Goal: Find specific page/section: Find specific page/section

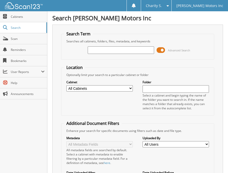
click at [119, 50] on input "text" at bounding box center [121, 50] width 66 height 8
type input "552955"
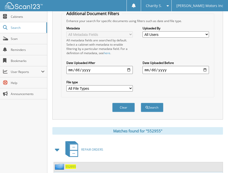
scroll to position [145, 0]
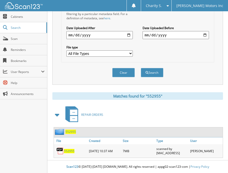
click at [72, 151] on span "552955" at bounding box center [69, 151] width 11 height 4
click at [70, 151] on span "552955" at bounding box center [69, 151] width 11 height 4
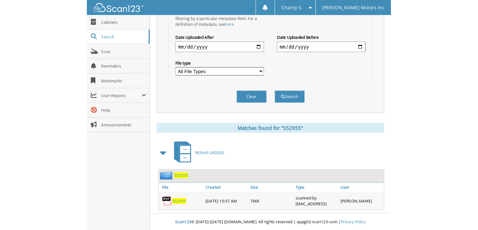
scroll to position [69, 0]
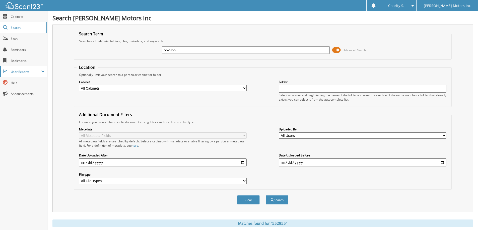
click at [40, 69] on span "User Reports" at bounding box center [23, 71] width 47 height 11
click at [35, 86] on link "My Recent Activity" at bounding box center [23, 82] width 47 height 11
